Goal: Use online tool/utility: Use online tool/utility

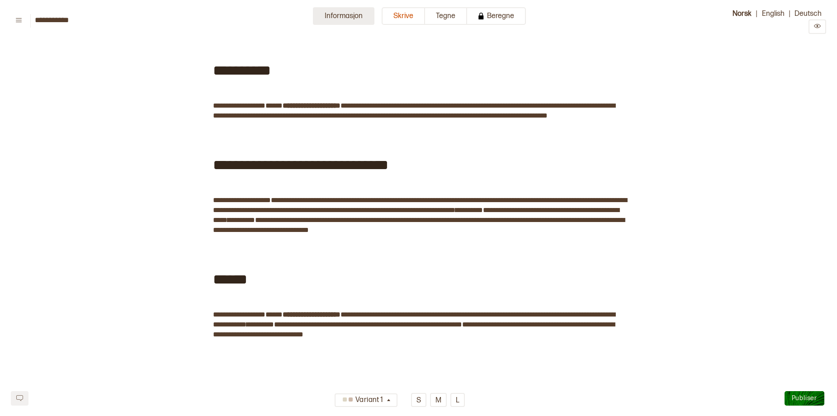
click at [331, 18] on button "Informasjon" at bounding box center [344, 16] width 62 height 18
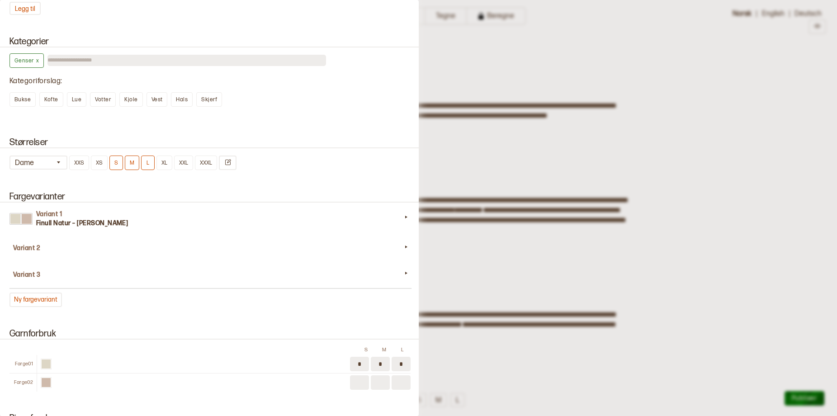
scroll to position [668, 0]
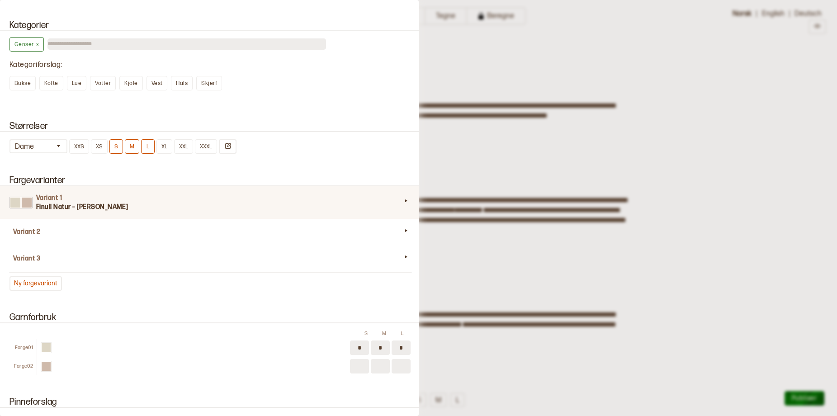
click at [155, 219] on div "Variant 1 Finull Natur – [PERSON_NAME] Latte" at bounding box center [210, 202] width 423 height 33
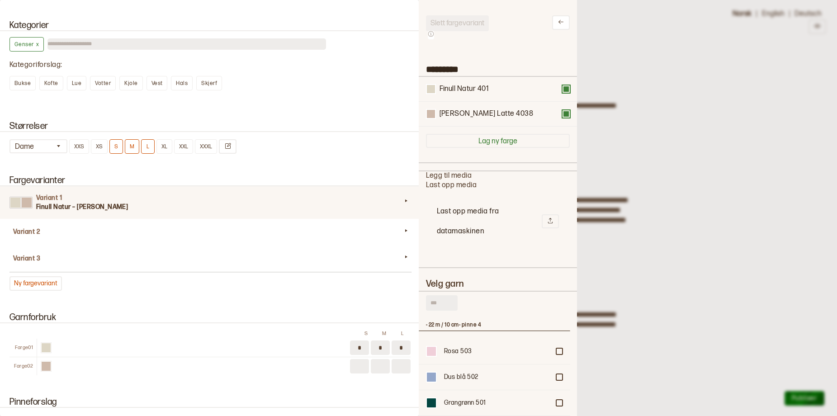
scroll to position [45, 0]
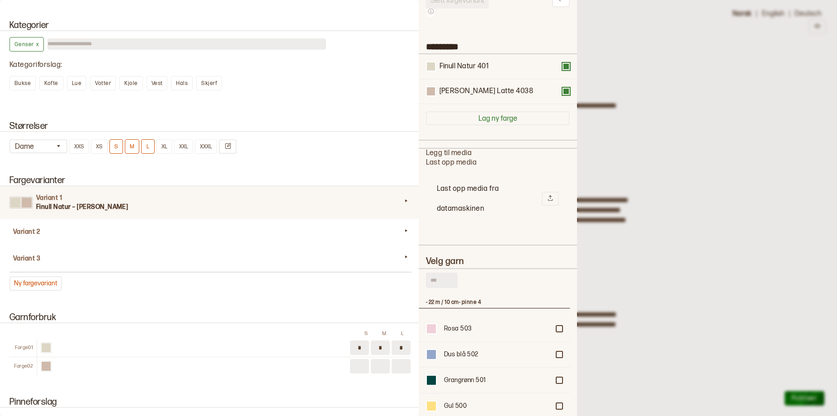
click at [450, 288] on input "text" at bounding box center [442, 280] width 32 height 15
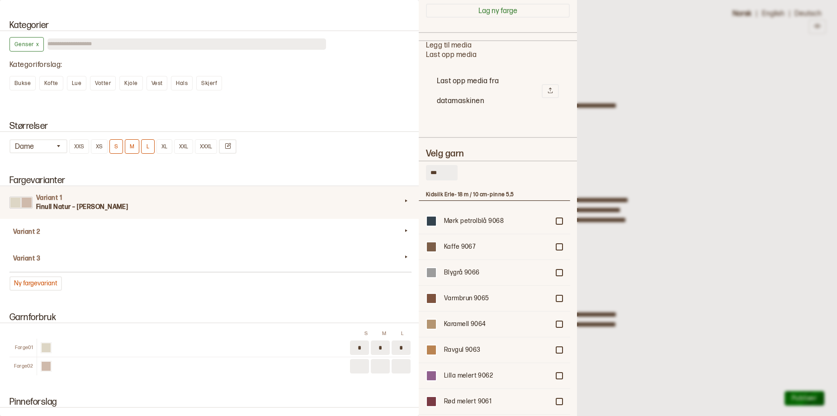
scroll to position [163, 0]
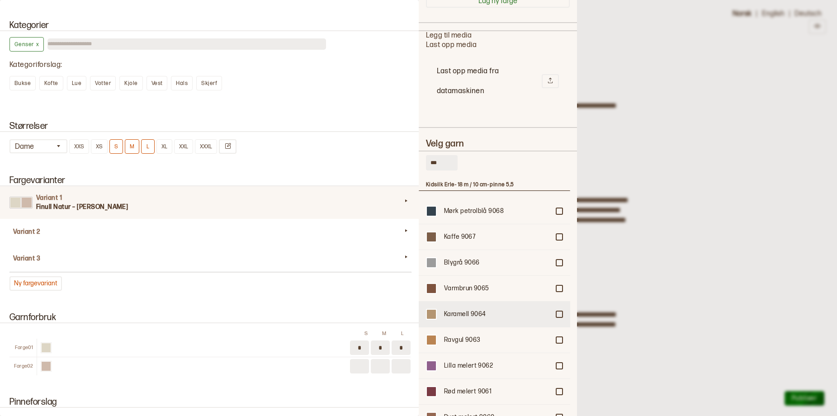
type input "***"
click at [557, 317] on div at bounding box center [559, 314] width 5 height 5
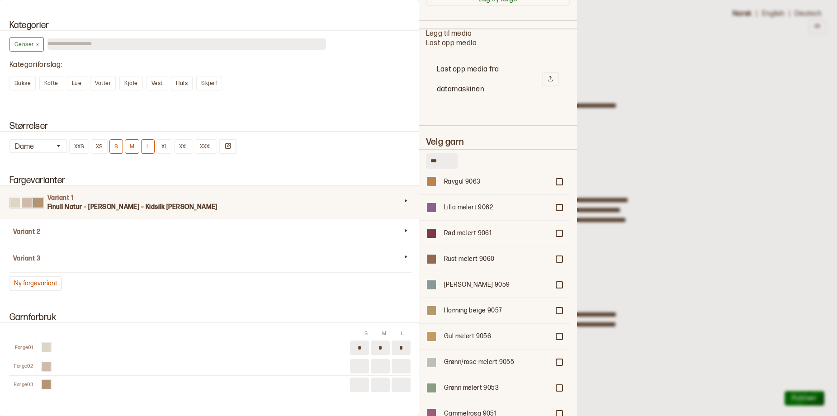
scroll to position [175, 0]
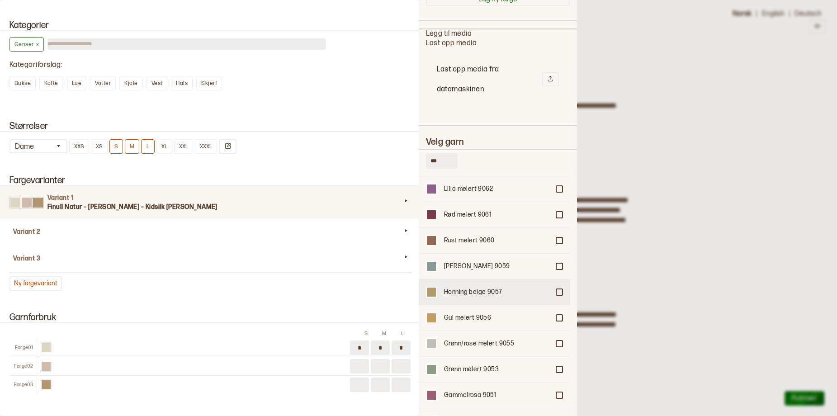
click at [557, 295] on div at bounding box center [559, 291] width 5 height 5
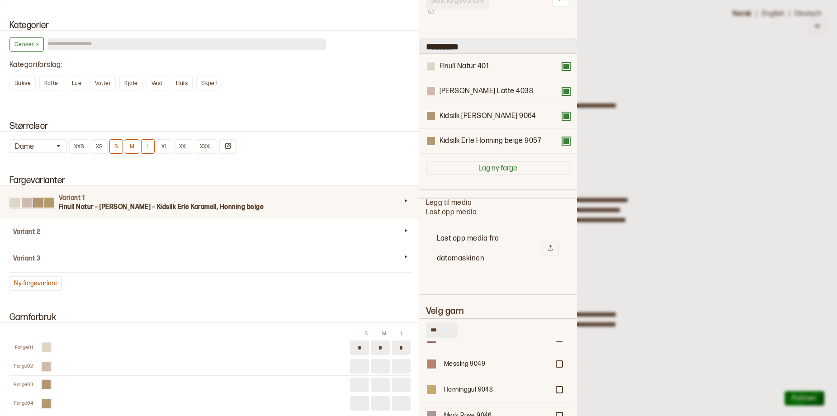
scroll to position [0, 0]
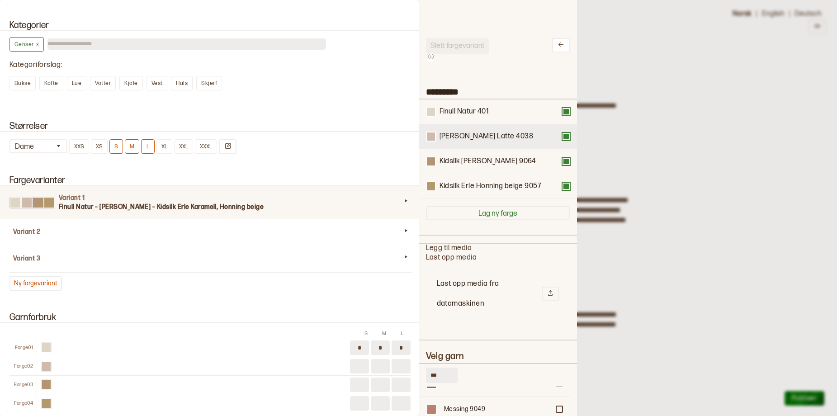
click at [564, 140] on button at bounding box center [566, 136] width 7 height 7
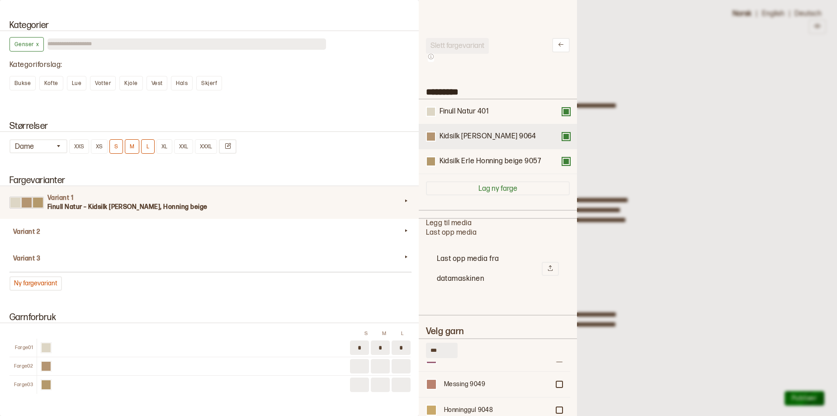
click at [563, 142] on div "Kidsilk [PERSON_NAME] 9064" at bounding box center [498, 137] width 144 height 10
click at [563, 140] on button at bounding box center [566, 136] width 7 height 7
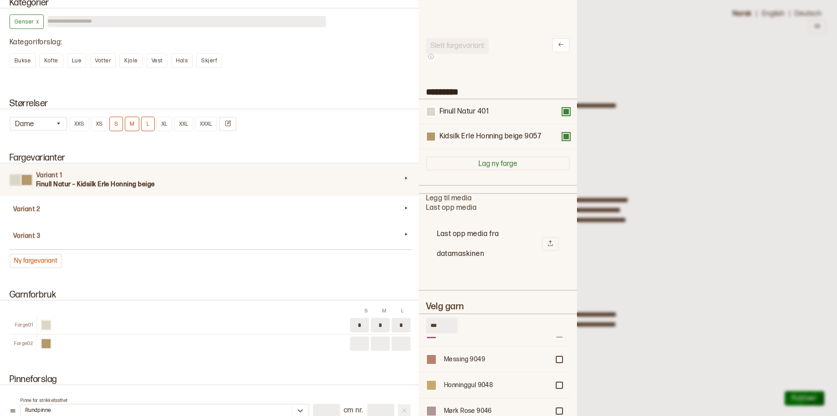
scroll to position [714, 0]
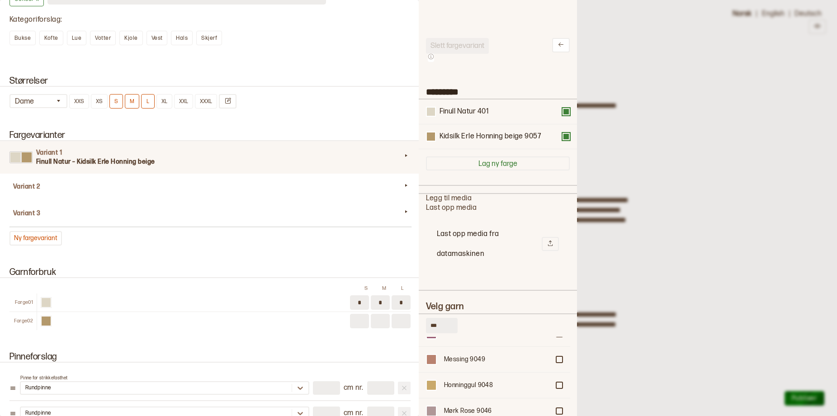
click at [382, 310] on input "*" at bounding box center [380, 302] width 19 height 14
type input "*"
click at [379, 328] on input at bounding box center [380, 321] width 19 height 14
type input "*"
click at [360, 310] on input "*" at bounding box center [359, 302] width 19 height 14
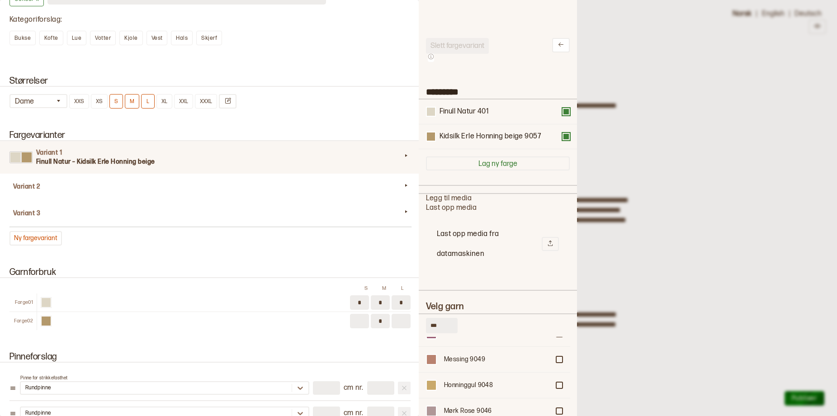
type input "*"
click at [359, 328] on input at bounding box center [359, 321] width 19 height 14
type input "*"
click at [401, 310] on input "*" at bounding box center [401, 302] width 19 height 14
type input "*"
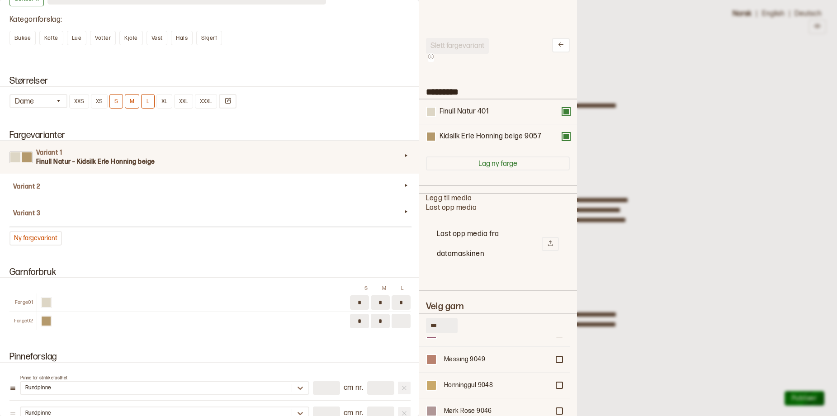
click at [403, 328] on input at bounding box center [401, 321] width 19 height 14
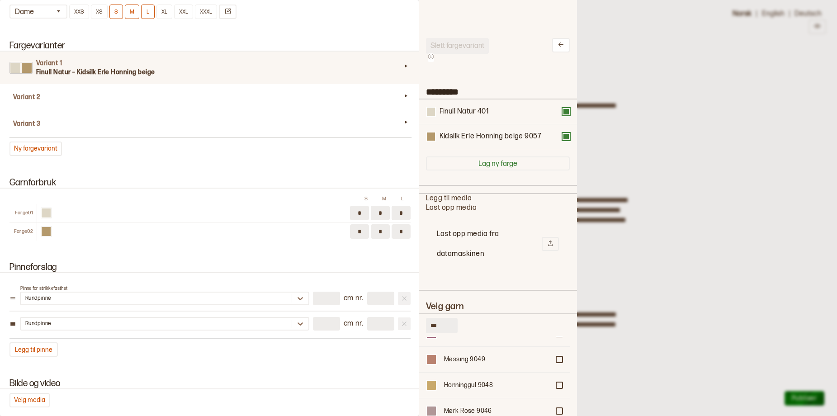
scroll to position [804, 0]
type input "*"
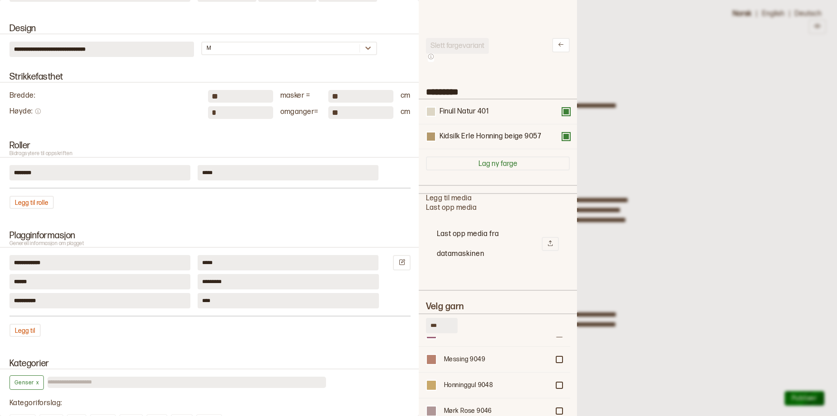
scroll to position [307, 0]
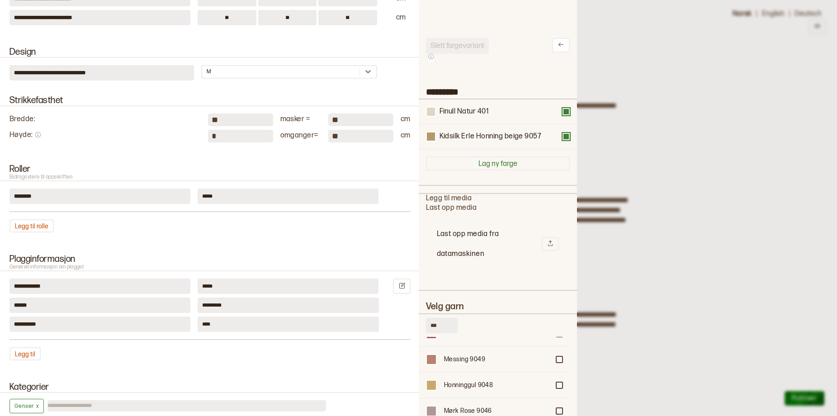
click at [219, 123] on input "**" at bounding box center [240, 120] width 65 height 13
type input "*"
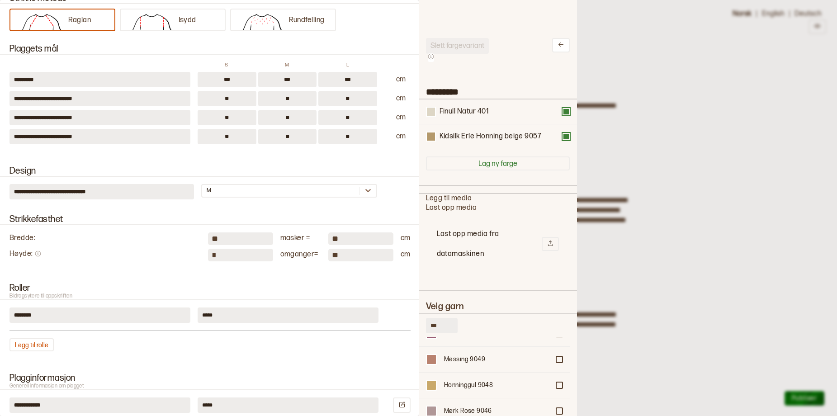
scroll to position [126, 0]
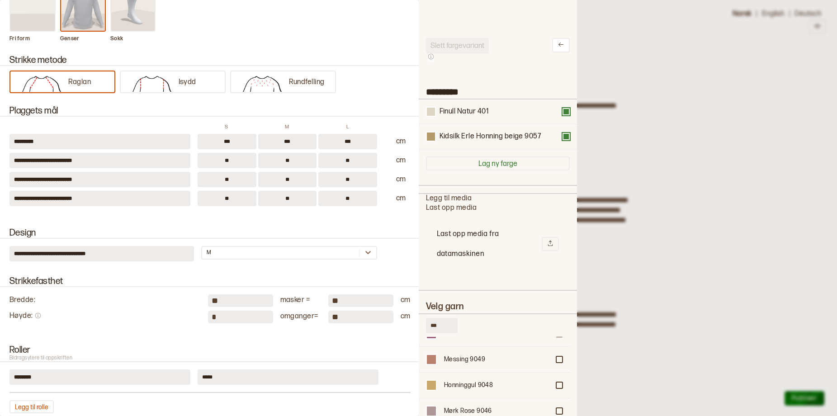
type input "**"
click at [679, 203] on div at bounding box center [418, 208] width 837 height 416
